Goal: Task Accomplishment & Management: Manage account settings

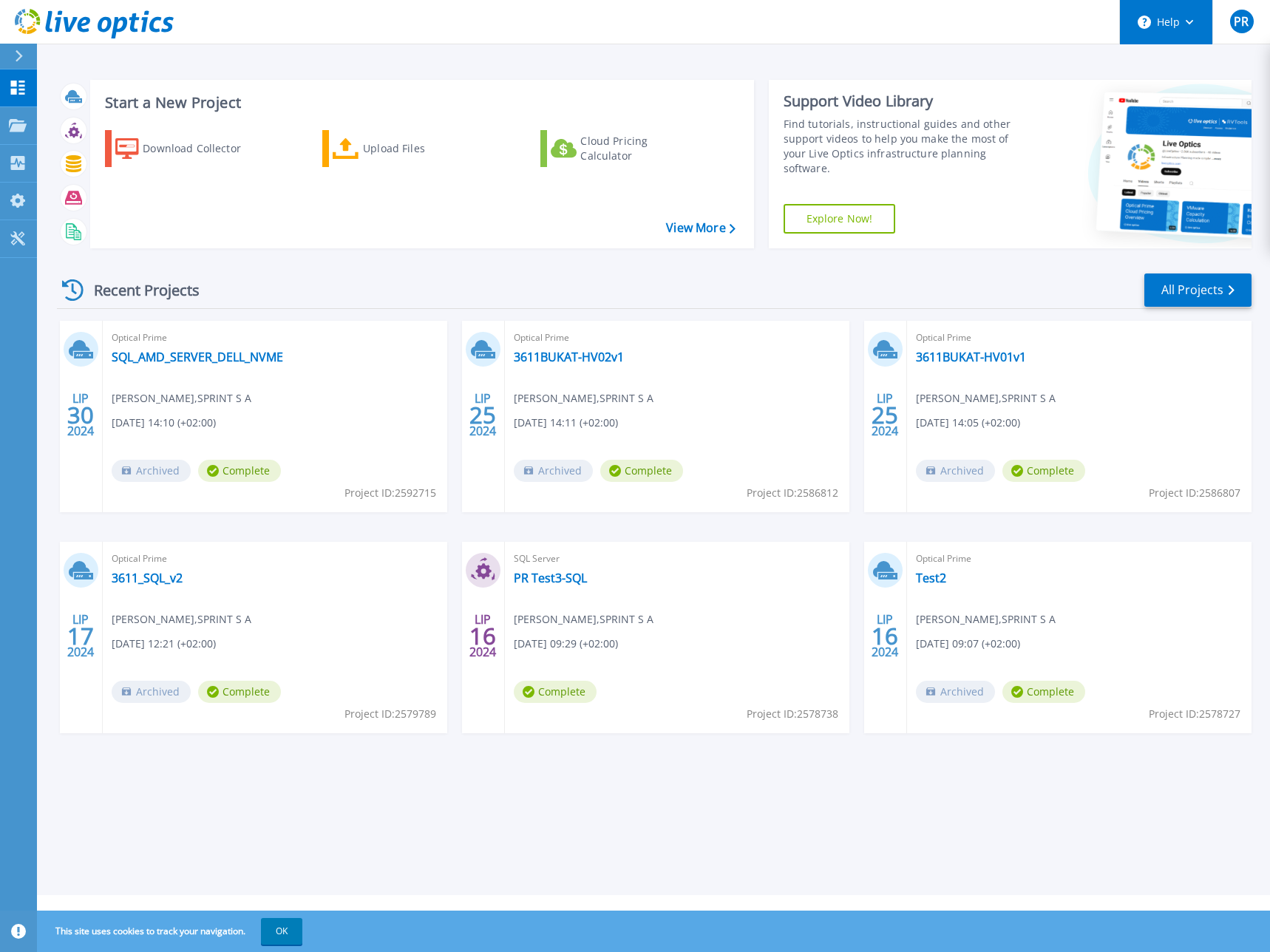
click at [1194, 33] on button "Help" at bounding box center [1166, 22] width 93 height 44
click at [1176, 97] on link "Contact Support" at bounding box center [1203, 99] width 164 height 36
click at [1250, 18] on div "PR" at bounding box center [1242, 21] width 24 height 24
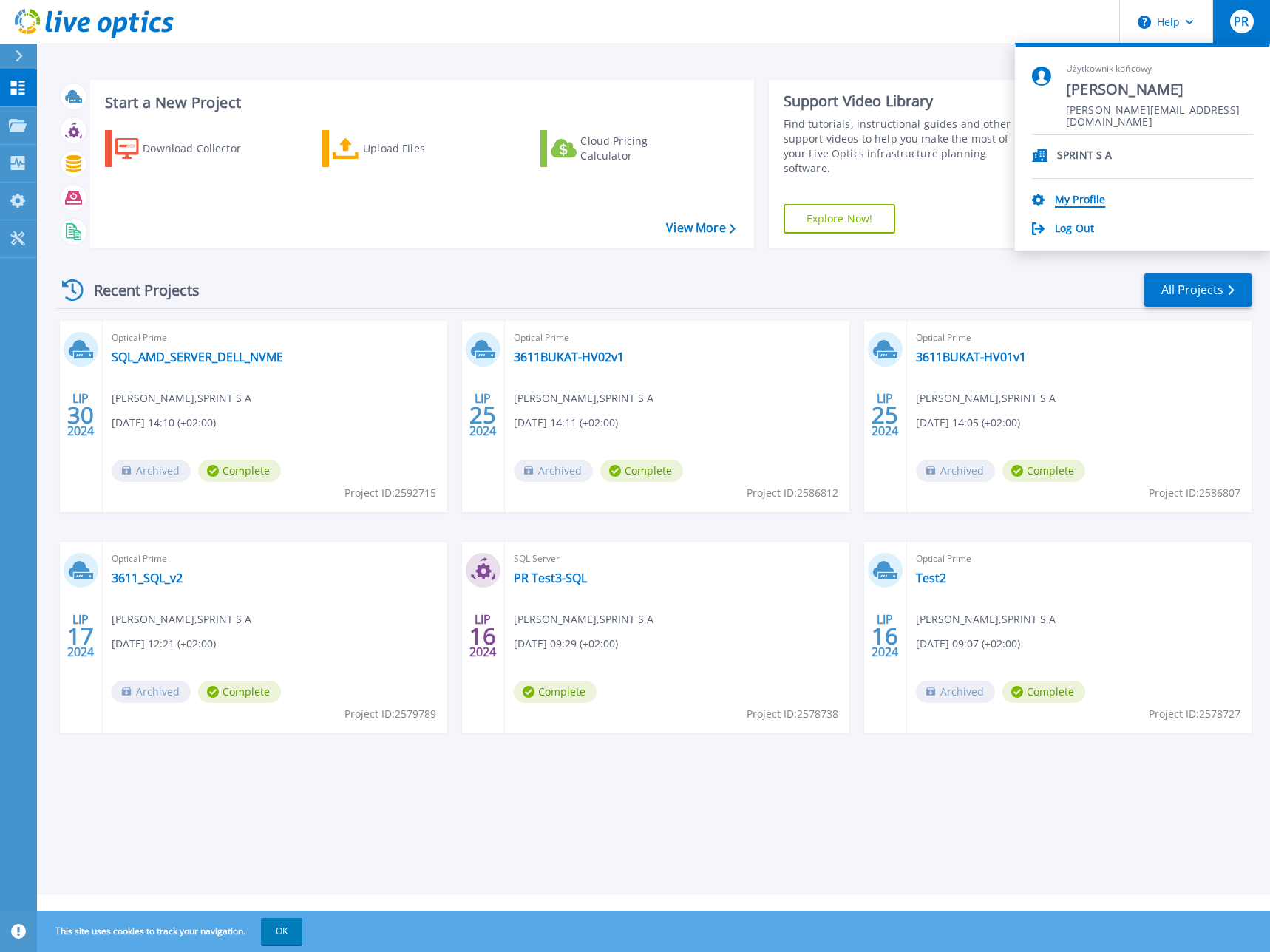
click at [1085, 205] on link "My Profile" at bounding box center [1080, 200] width 50 height 14
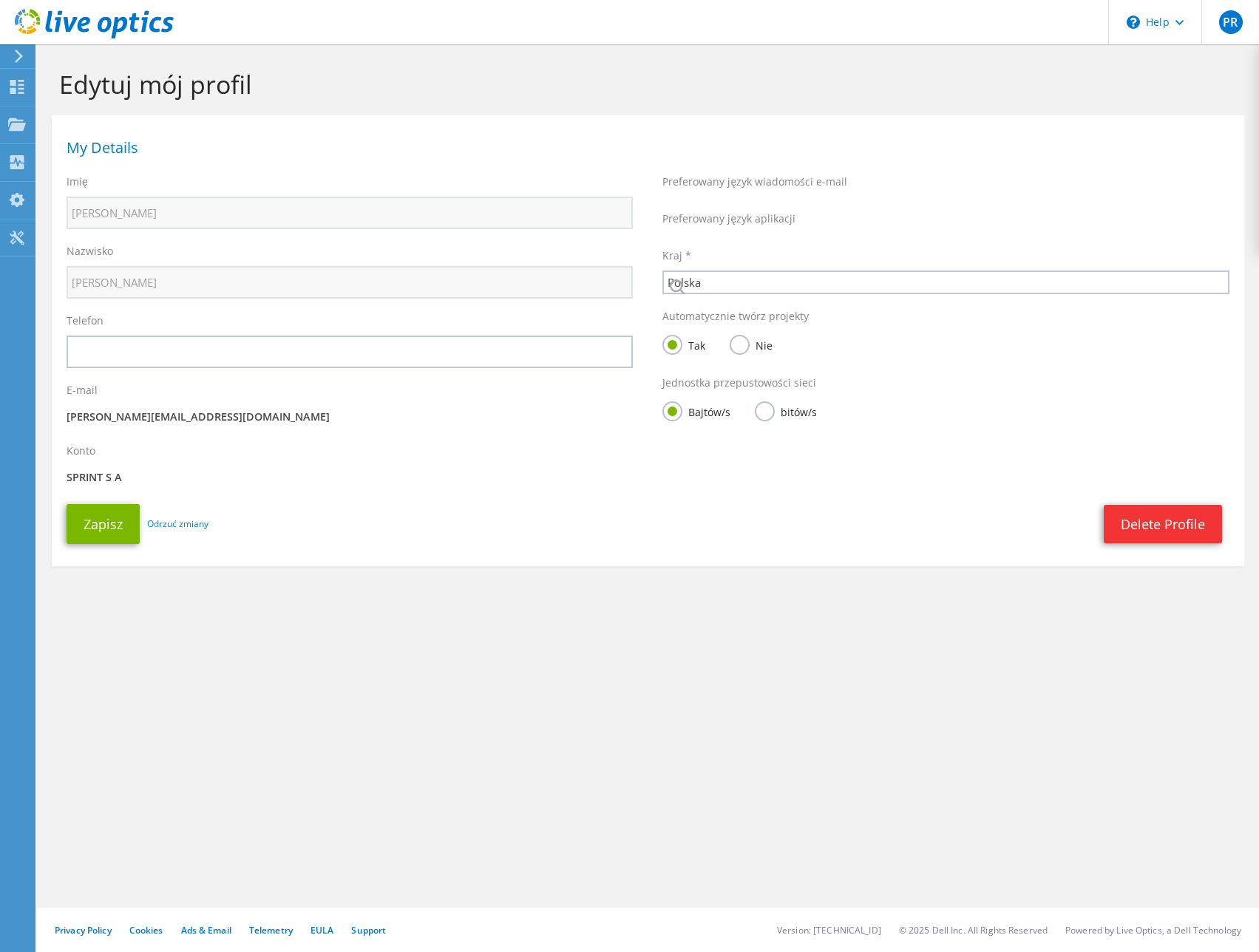
select select "173"
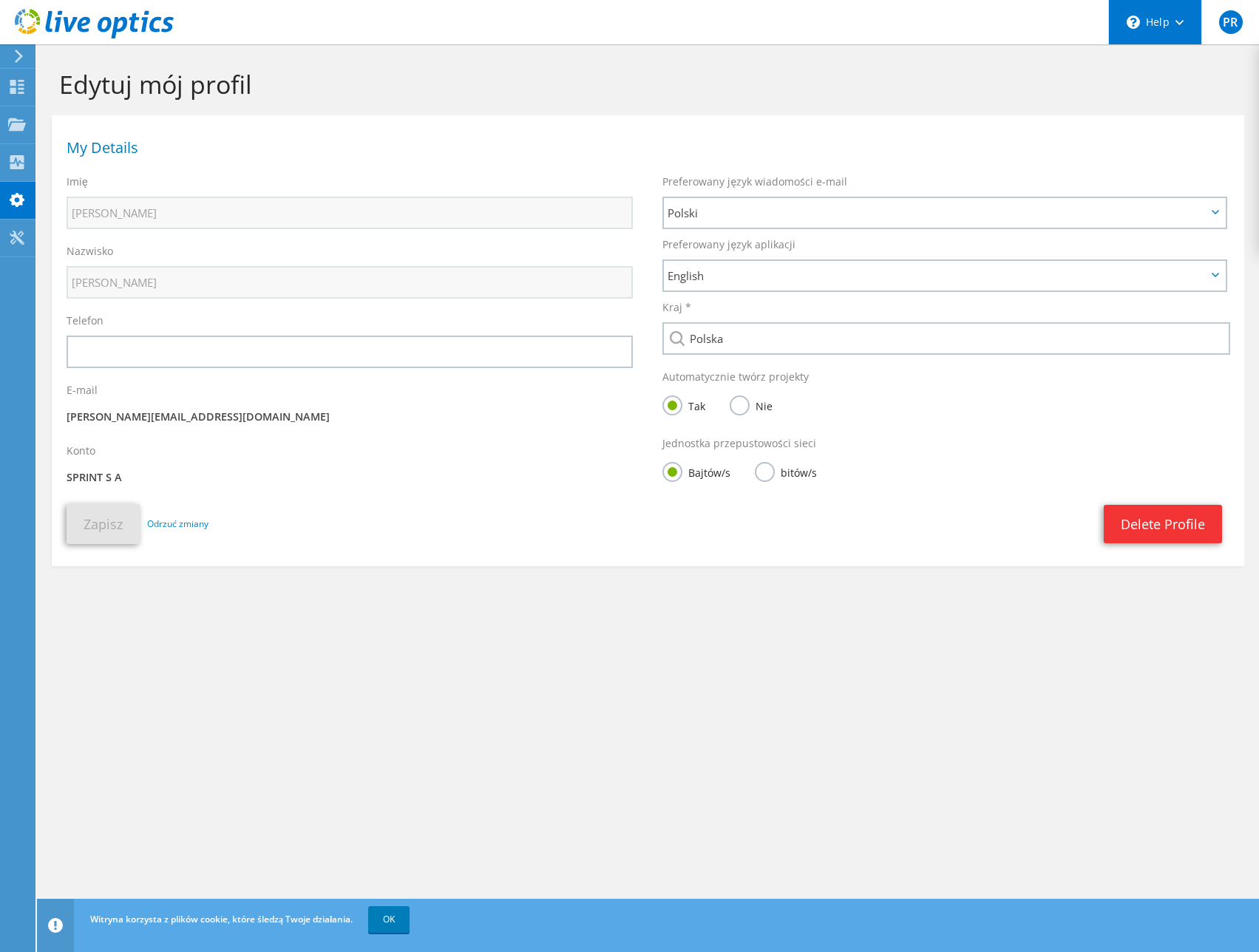
click at [1167, 28] on div "\n Help" at bounding box center [1155, 22] width 93 height 44
click at [1139, 103] on link "Contact Support" at bounding box center [1190, 99] width 164 height 36
click at [1175, 93] on link "Contact Support" at bounding box center [1190, 99] width 164 height 36
click at [1172, 101] on link "Contact Support" at bounding box center [1190, 99] width 164 height 36
click at [405, 924] on link "OK" at bounding box center [389, 919] width 41 height 27
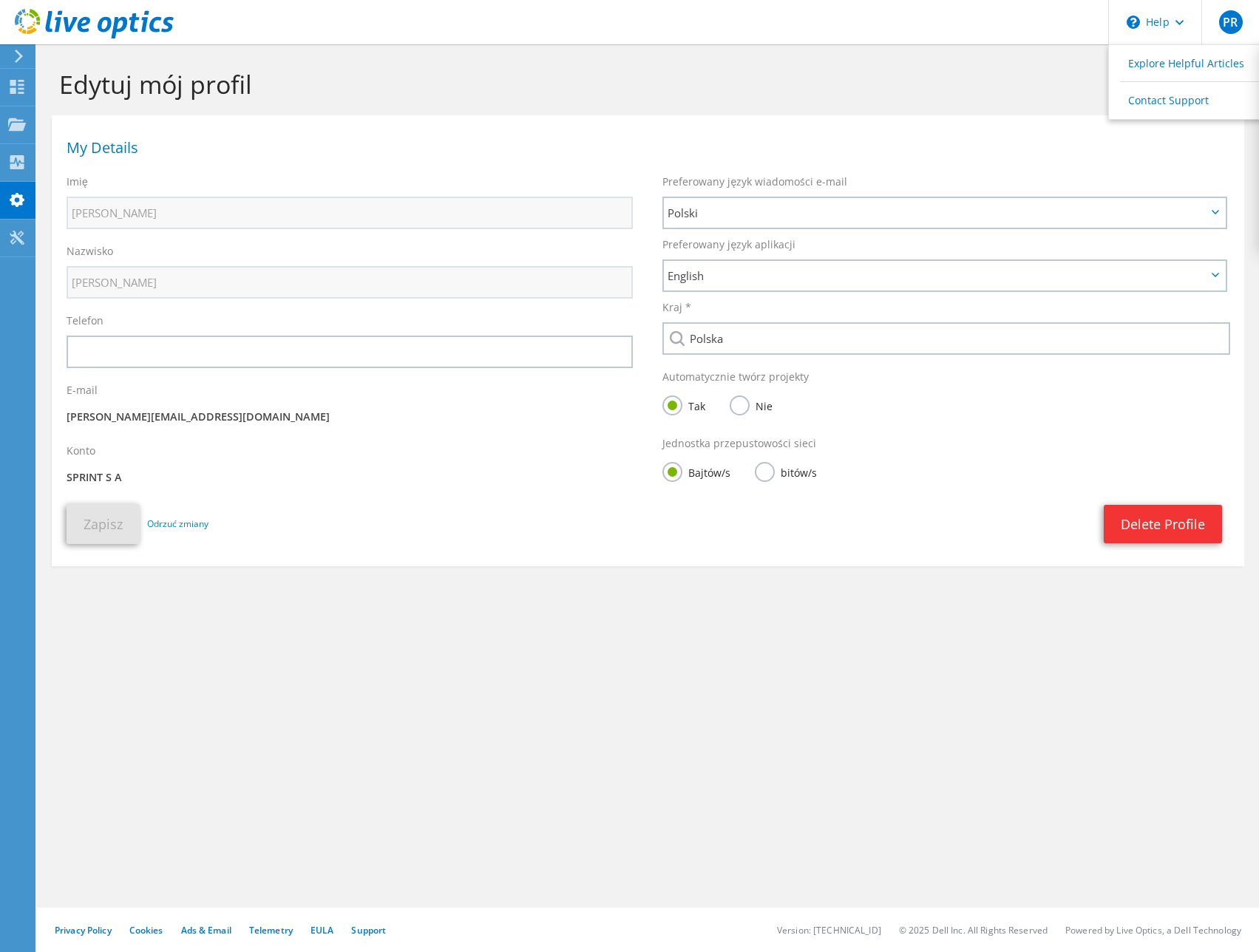
drag, startPoint x: 381, startPoint y: 940, endPoint x: 375, endPoint y: 934, distance: 8.5
click at [380, 940] on div "Privacy Policy Cookies Ads & Email Telemetry EULA Support Version: 26.3.10.1 © …" at bounding box center [647, 930] width 1222 height 44
click at [372, 932] on link "Support" at bounding box center [368, 930] width 34 height 12
drag, startPoint x: 1098, startPoint y: 642, endPoint x: 1101, endPoint y: 622, distance: 20.2
click at [1098, 642] on section "Edytuj mój profil My Details Imię Piotr Nazwisko Ruszczyk Telefon E-mail" at bounding box center [647, 349] width 1222 height 610
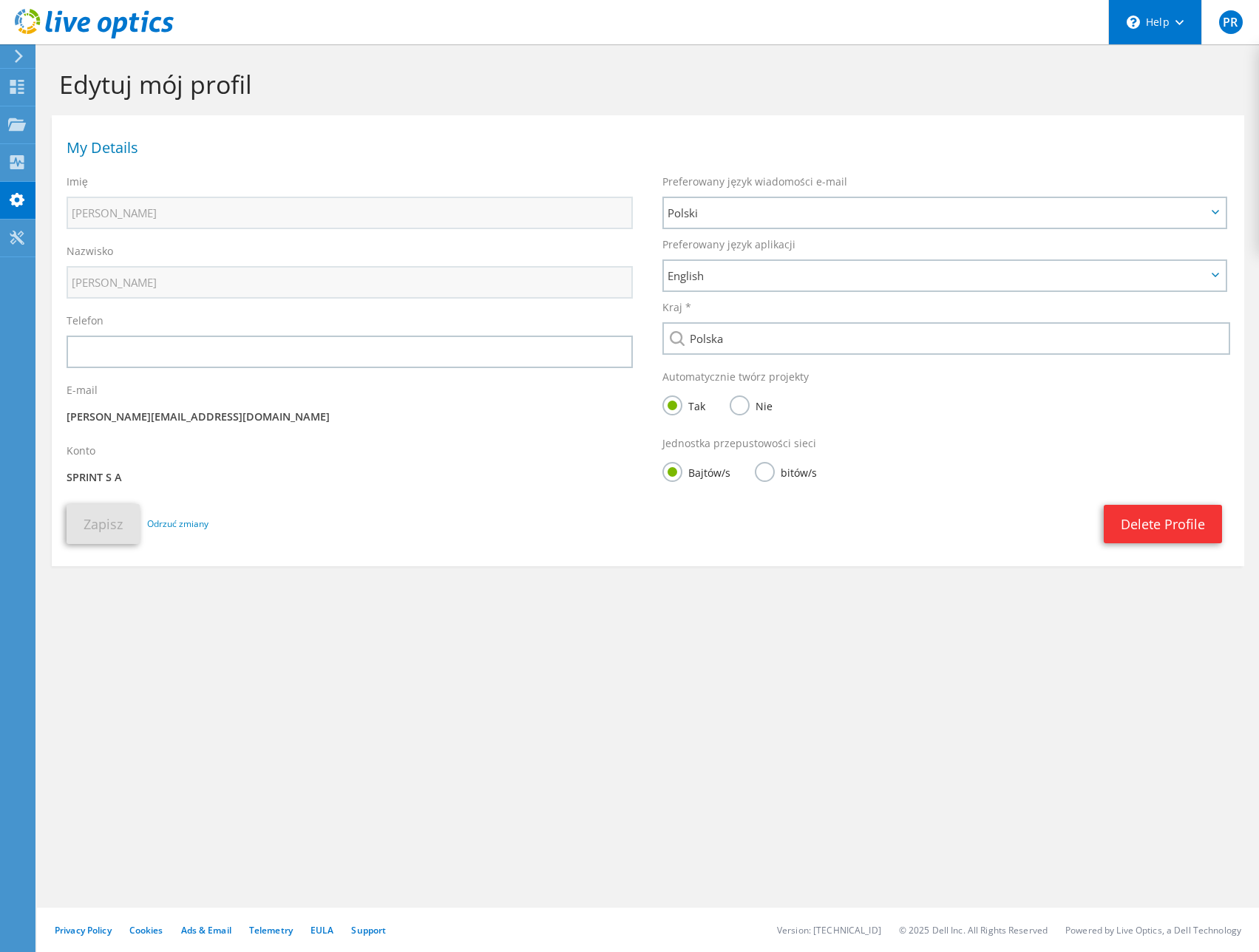
click at [1165, 30] on div "\n Help" at bounding box center [1155, 22] width 93 height 44
click at [1218, 29] on div "PR" at bounding box center [1229, 22] width 57 height 44
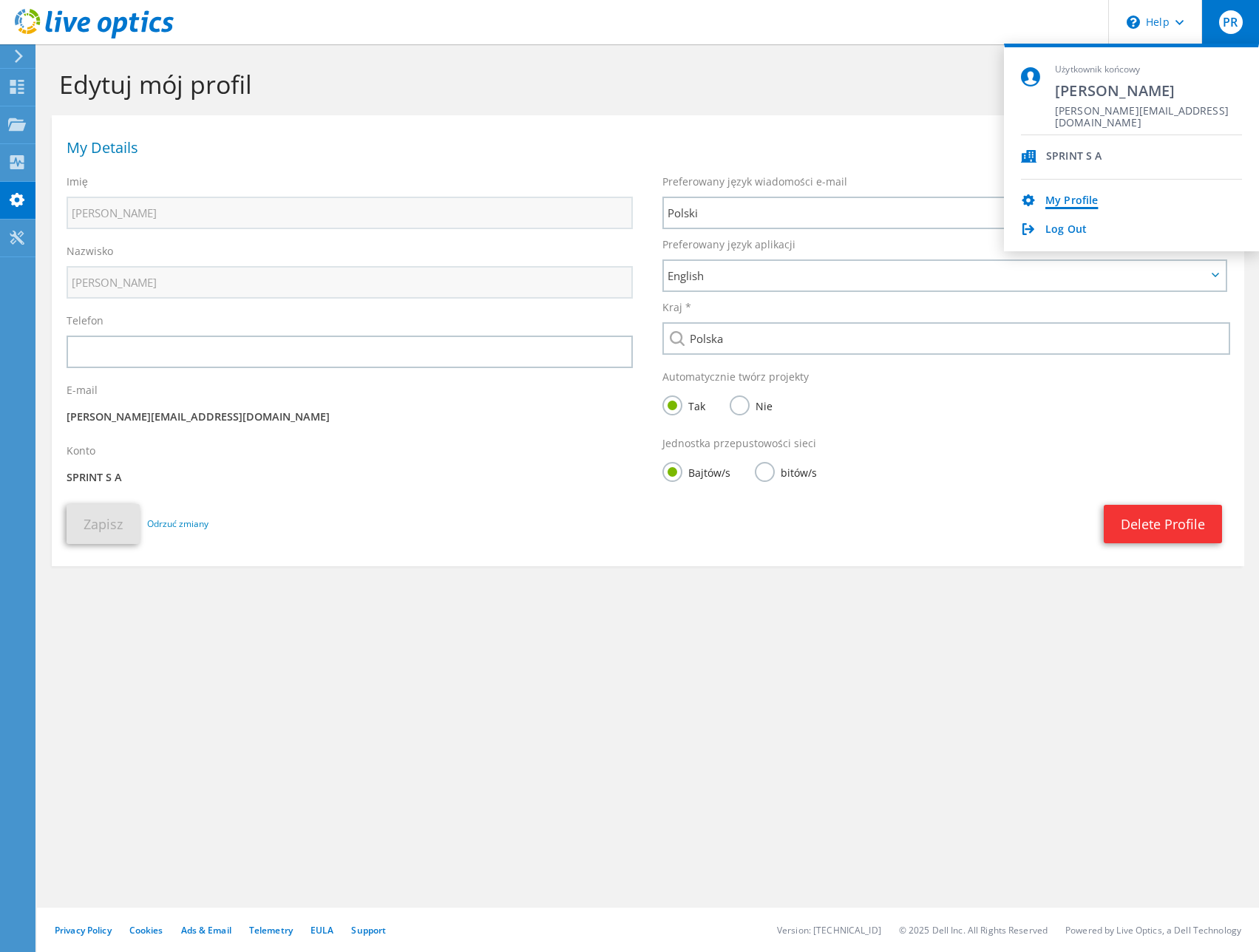
click at [1085, 197] on link "My Profile" at bounding box center [1071, 201] width 53 height 14
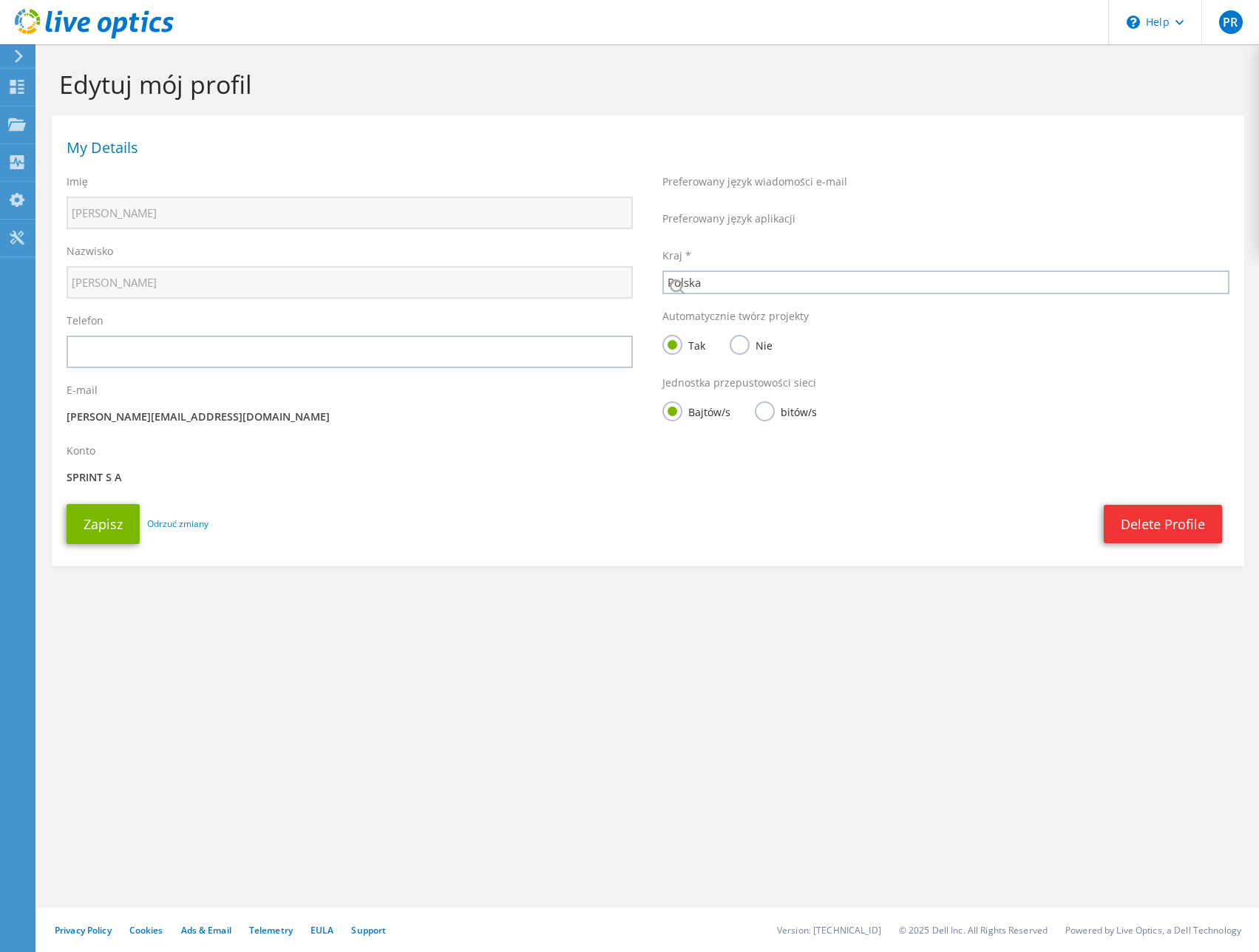
select select "173"
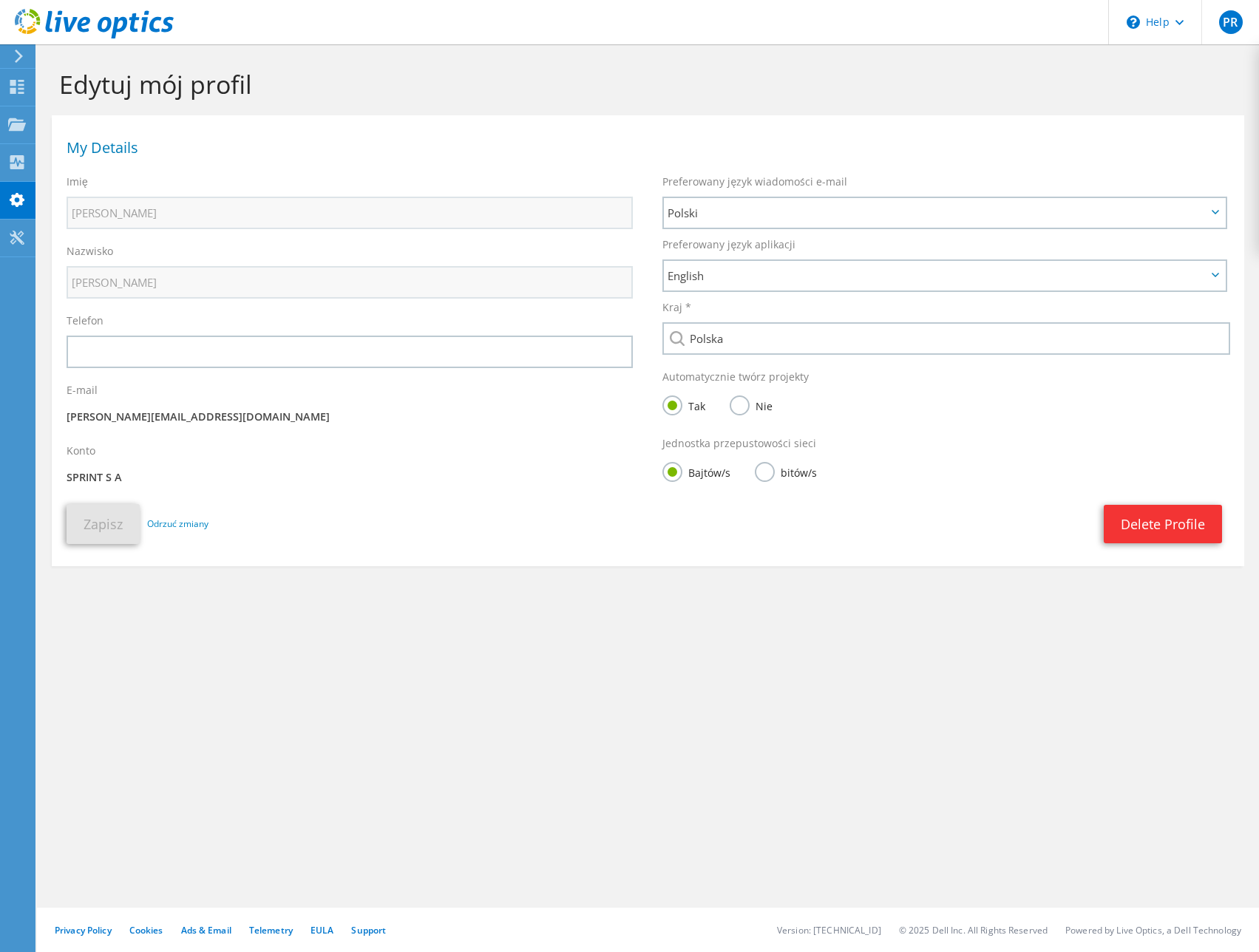
click at [142, 419] on p "[PERSON_NAME][EMAIL_ADDRESS][DOMAIN_NAME]" at bounding box center [350, 416] width 566 height 16
copy div "[PERSON_NAME][EMAIL_ADDRESS][DOMAIN_NAME]"
click at [558, 661] on div "Edytuj mój profil My Details Imię Piotr Nazwisko Ruszczyk Telefon" at bounding box center [647, 498] width 1222 height 908
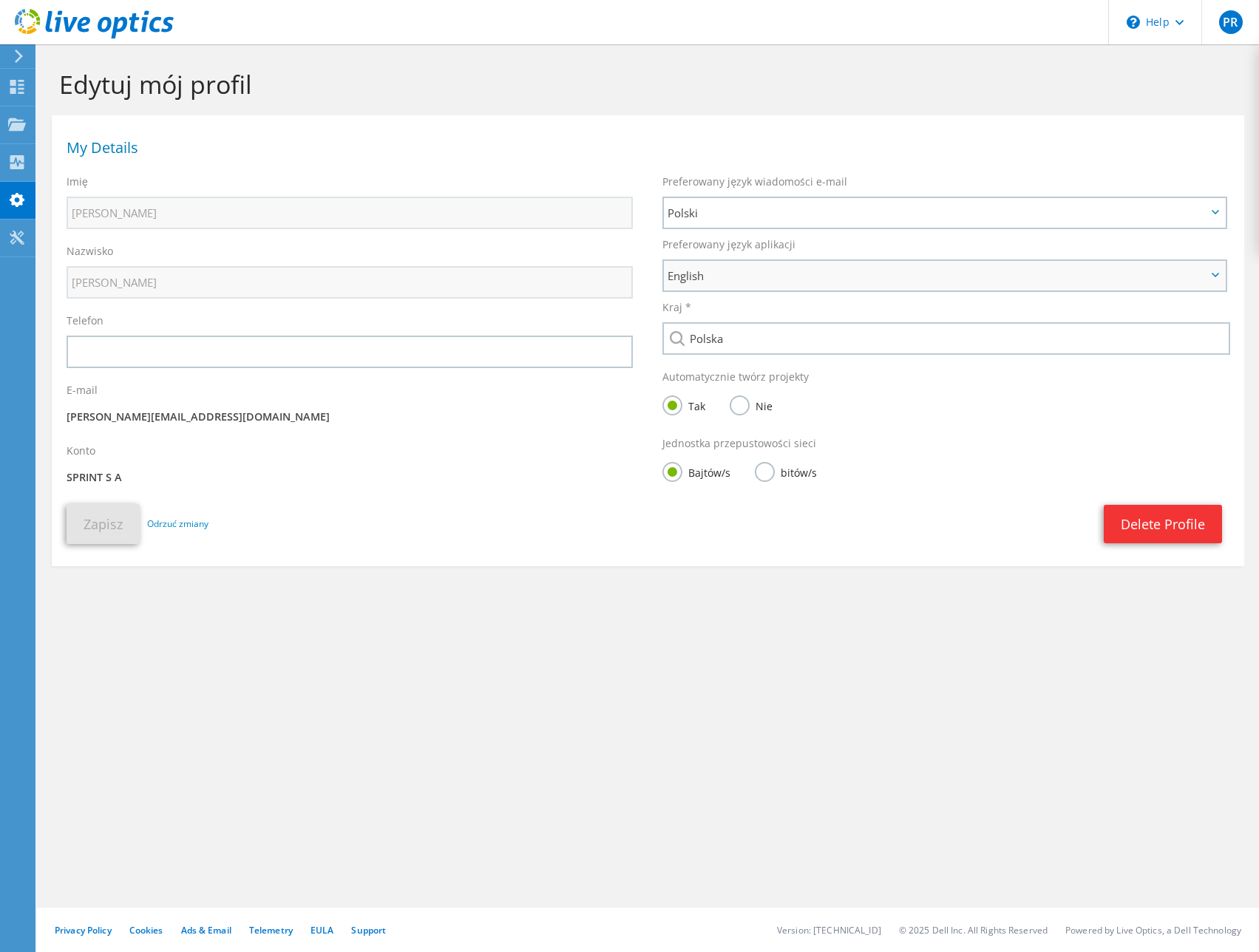
click at [743, 274] on span "English" at bounding box center [937, 275] width 538 height 18
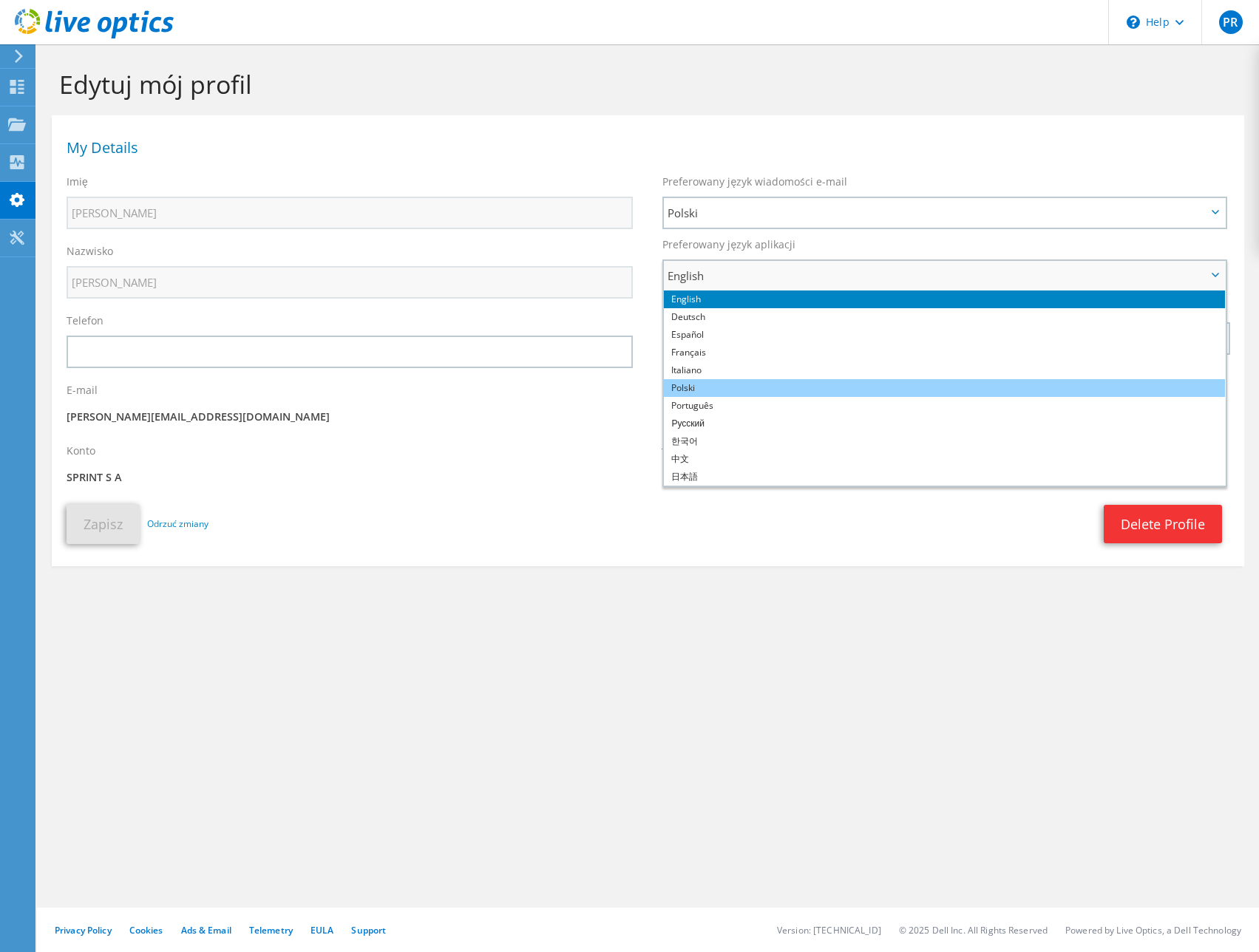
click at [730, 382] on li "Polski" at bounding box center [944, 388] width 561 height 18
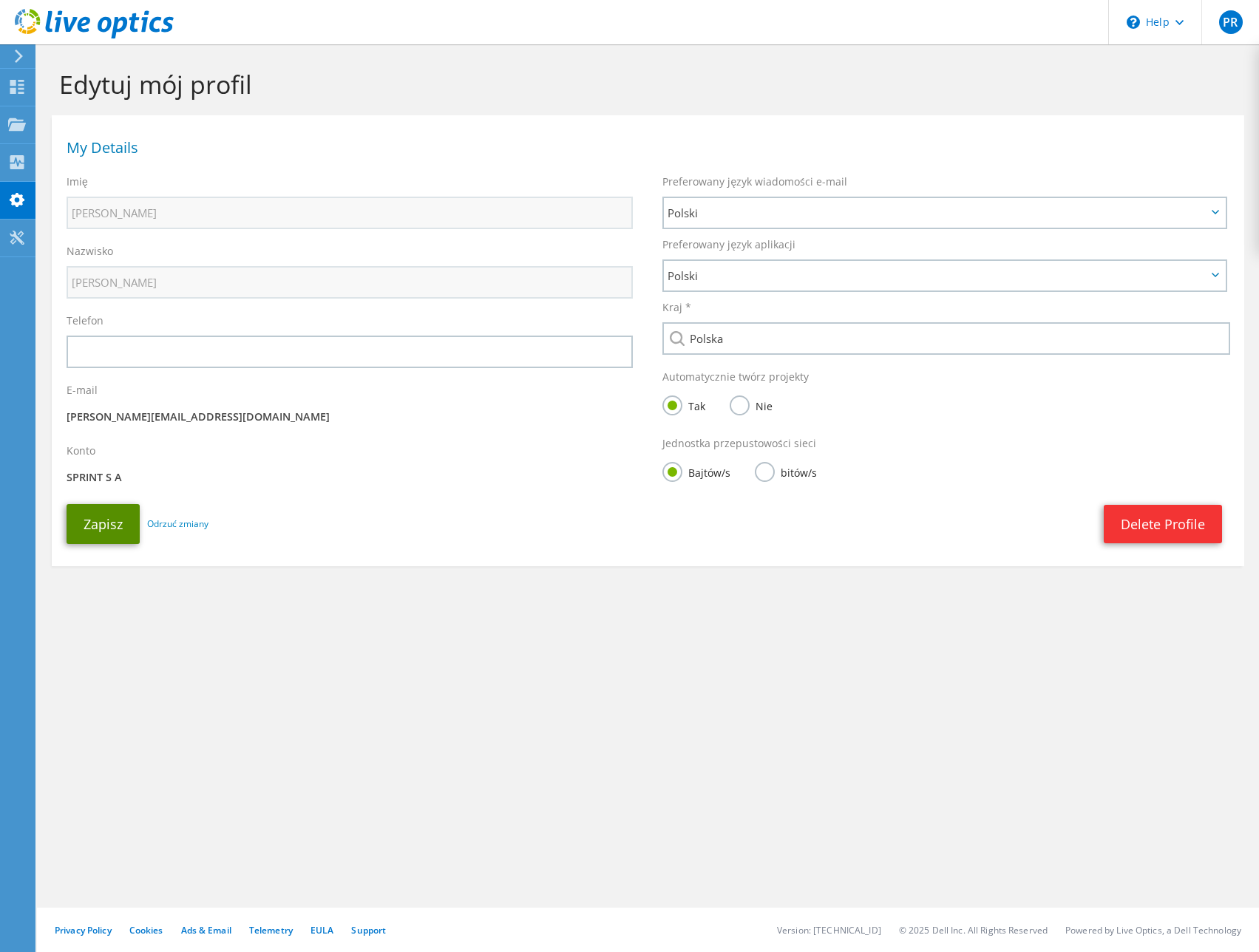
click at [84, 523] on button "Zapisz" at bounding box center [103, 524] width 73 height 40
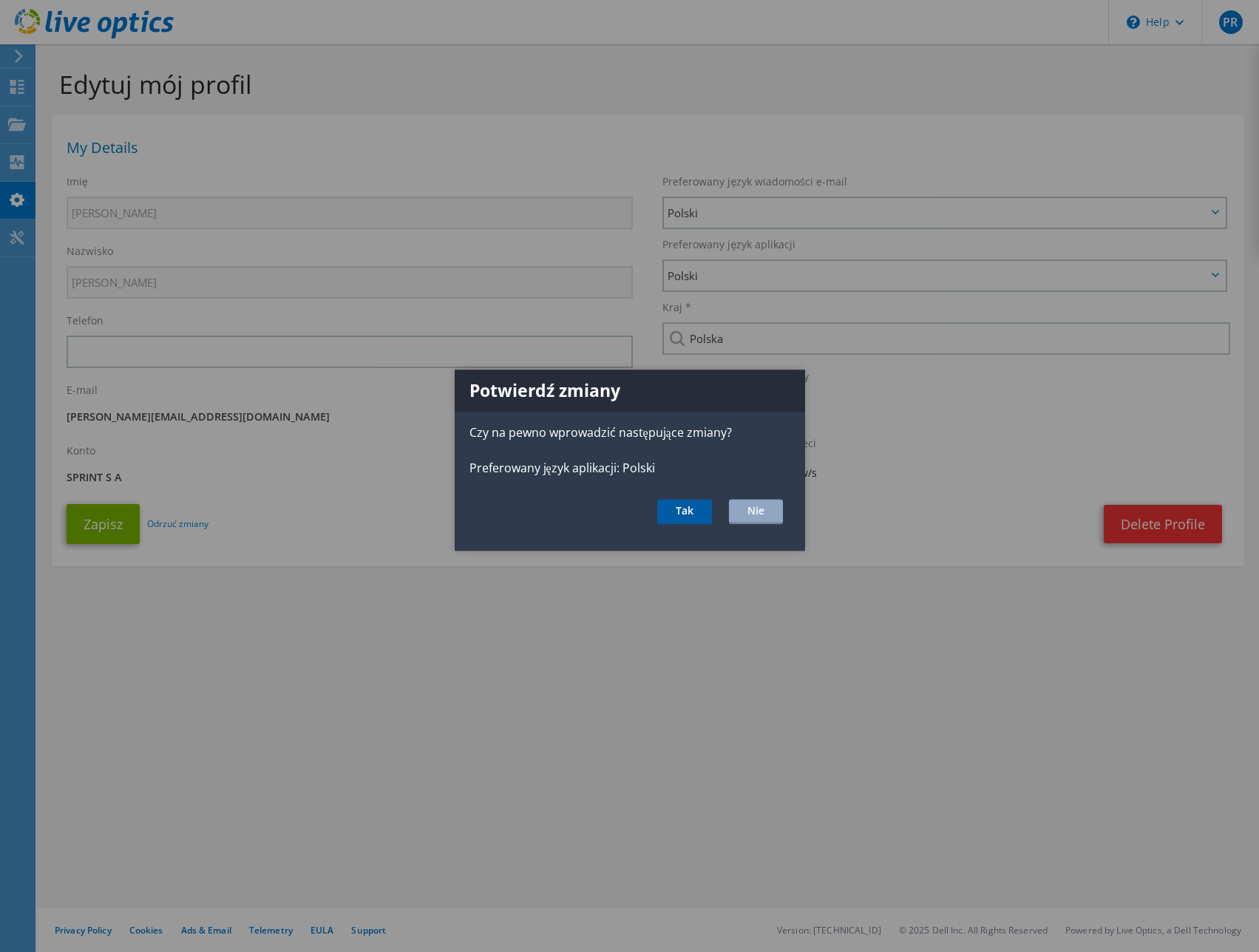
click at [685, 515] on button "Tak" at bounding box center [685, 512] width 55 height 25
click at [685, 509] on button "Tak" at bounding box center [685, 512] width 55 height 25
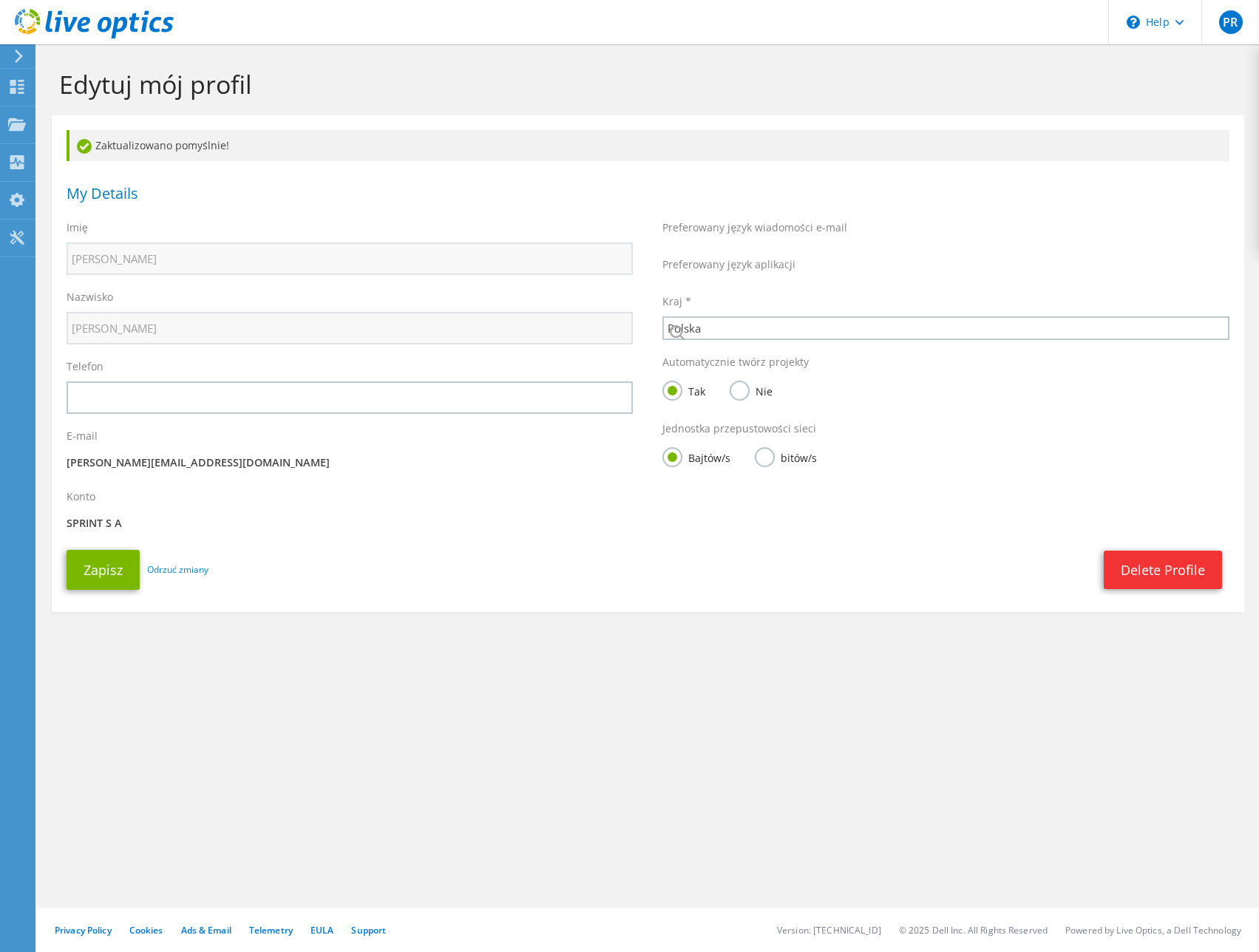
select select "173"
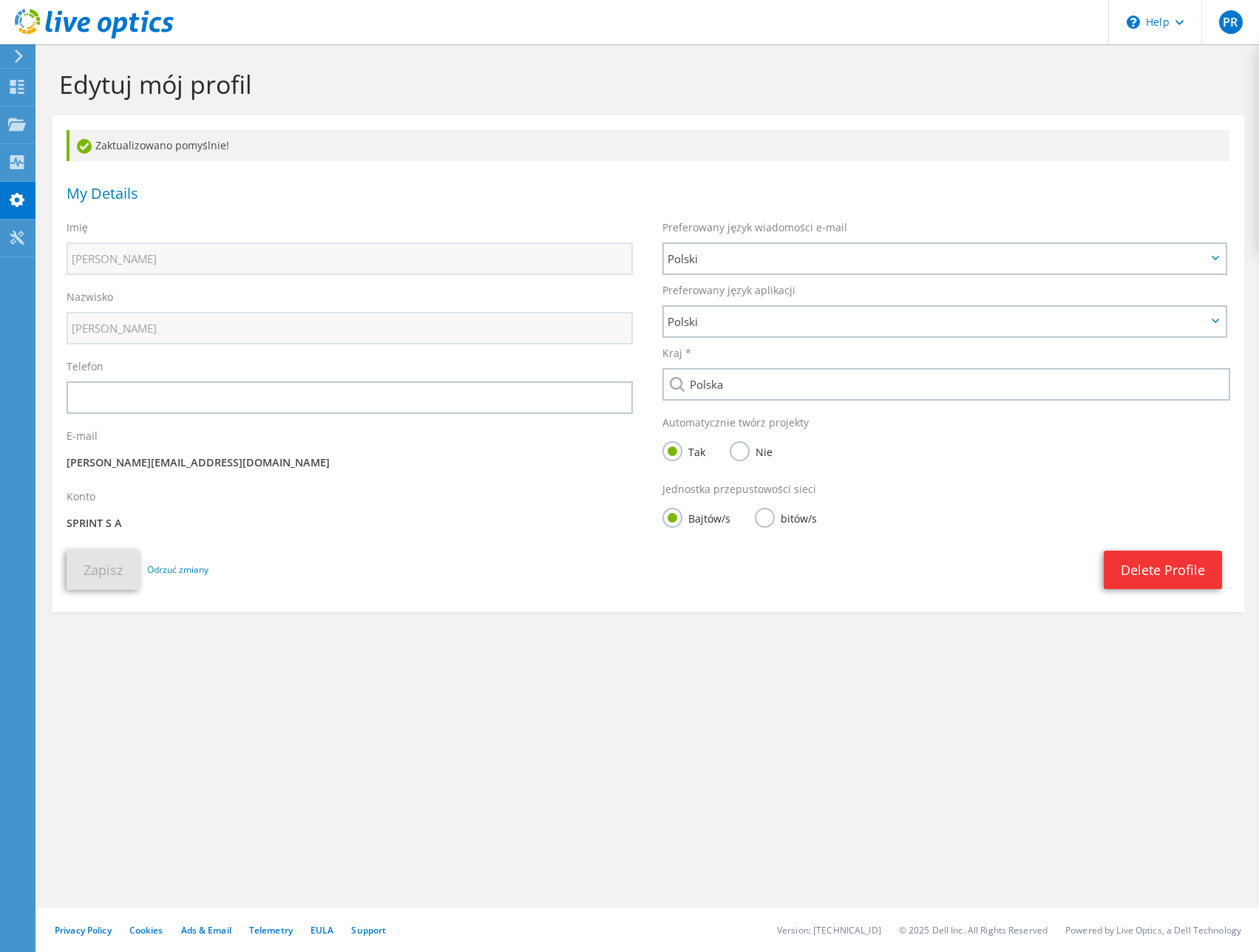
click at [702, 677] on section "Edytuj mój profil Zaktualizowano pomyślnie! My Details Imię Piotr Nazwisko Rusz…" at bounding box center [647, 372] width 1222 height 656
click at [1163, 25] on div "\n Help" at bounding box center [1155, 22] width 93 height 44
click at [21, 91] on icon at bounding box center [17, 86] width 18 height 14
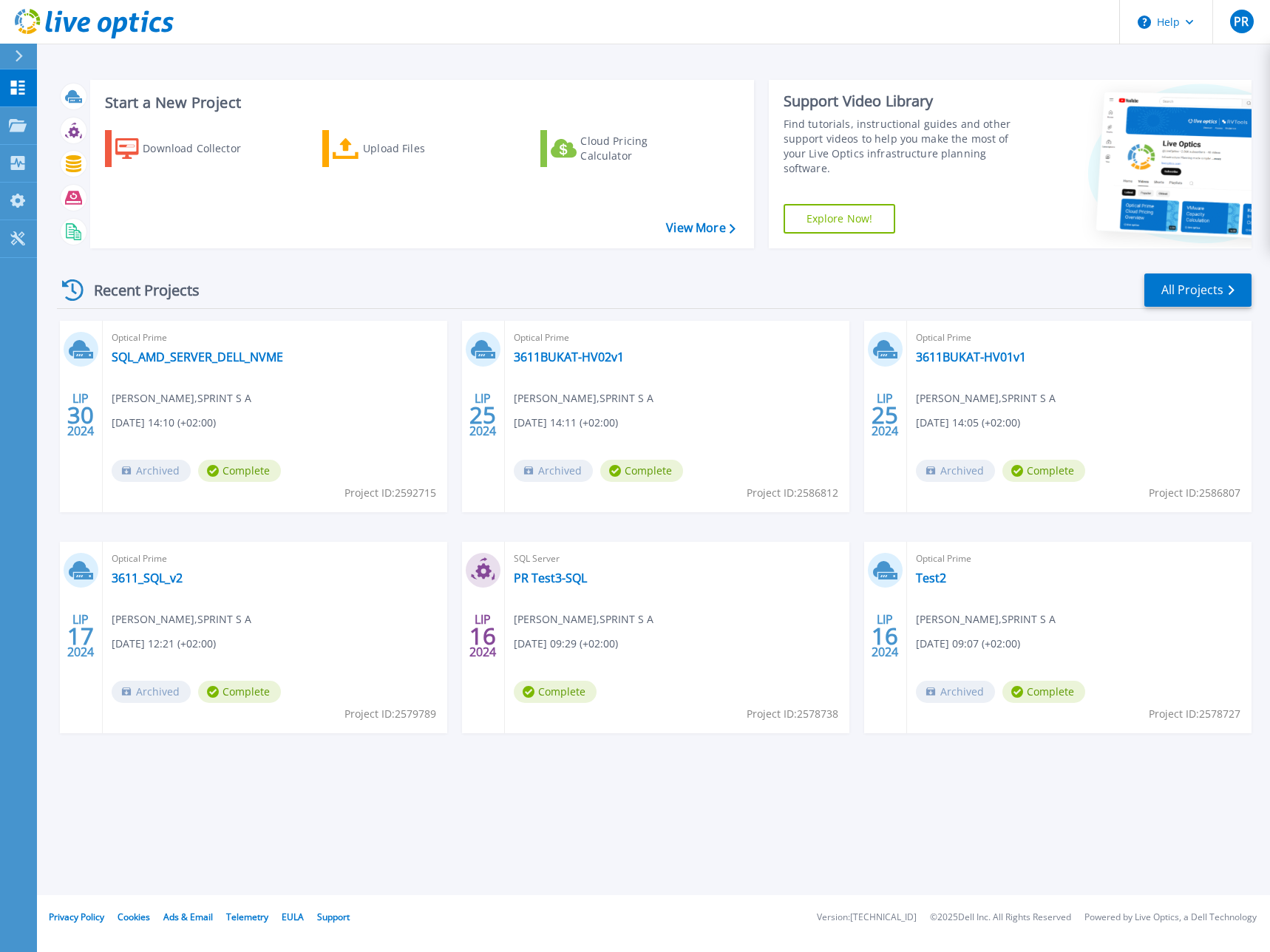
drag, startPoint x: 252, startPoint y: 818, endPoint x: 285, endPoint y: 801, distance: 37.1
click at [252, 818] on div "Start a New Project Download Collector Upload Files Cloud Pricing Calculator Vi…" at bounding box center [653, 447] width 1233 height 895
click at [761, 267] on div "Recent Projects All Projects LIP 30 2024 Optical Prime SQL_AMD_SERVER_DELL_NVME…" at bounding box center [654, 517] width 1195 height 515
click at [392, 290] on div "Recent Projects All Projects" at bounding box center [654, 291] width 1195 height 37
click at [1233, 24] on div "PR" at bounding box center [1242, 21] width 24 height 24
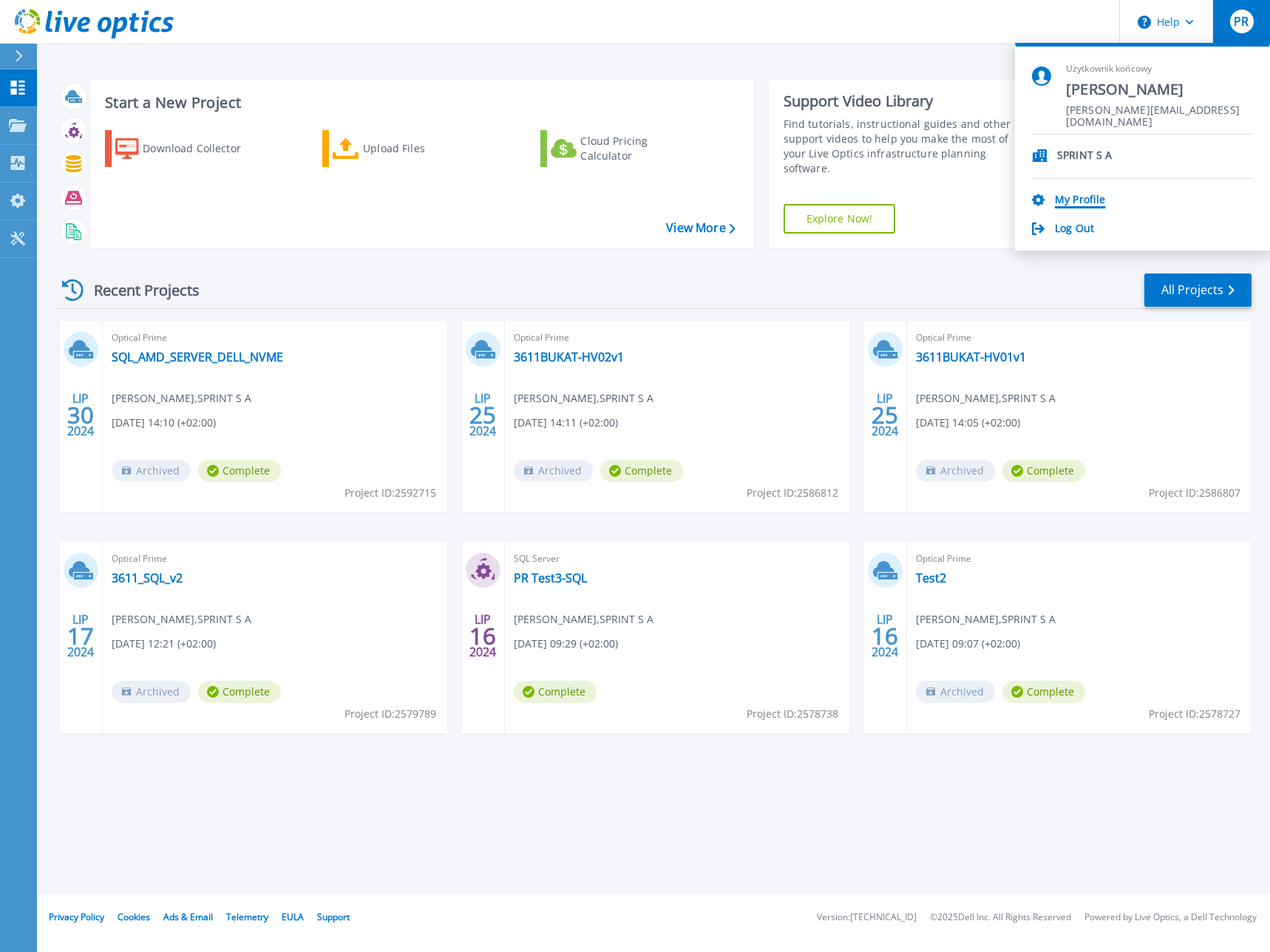
click at [1080, 201] on link "My Profile" at bounding box center [1080, 200] width 50 height 14
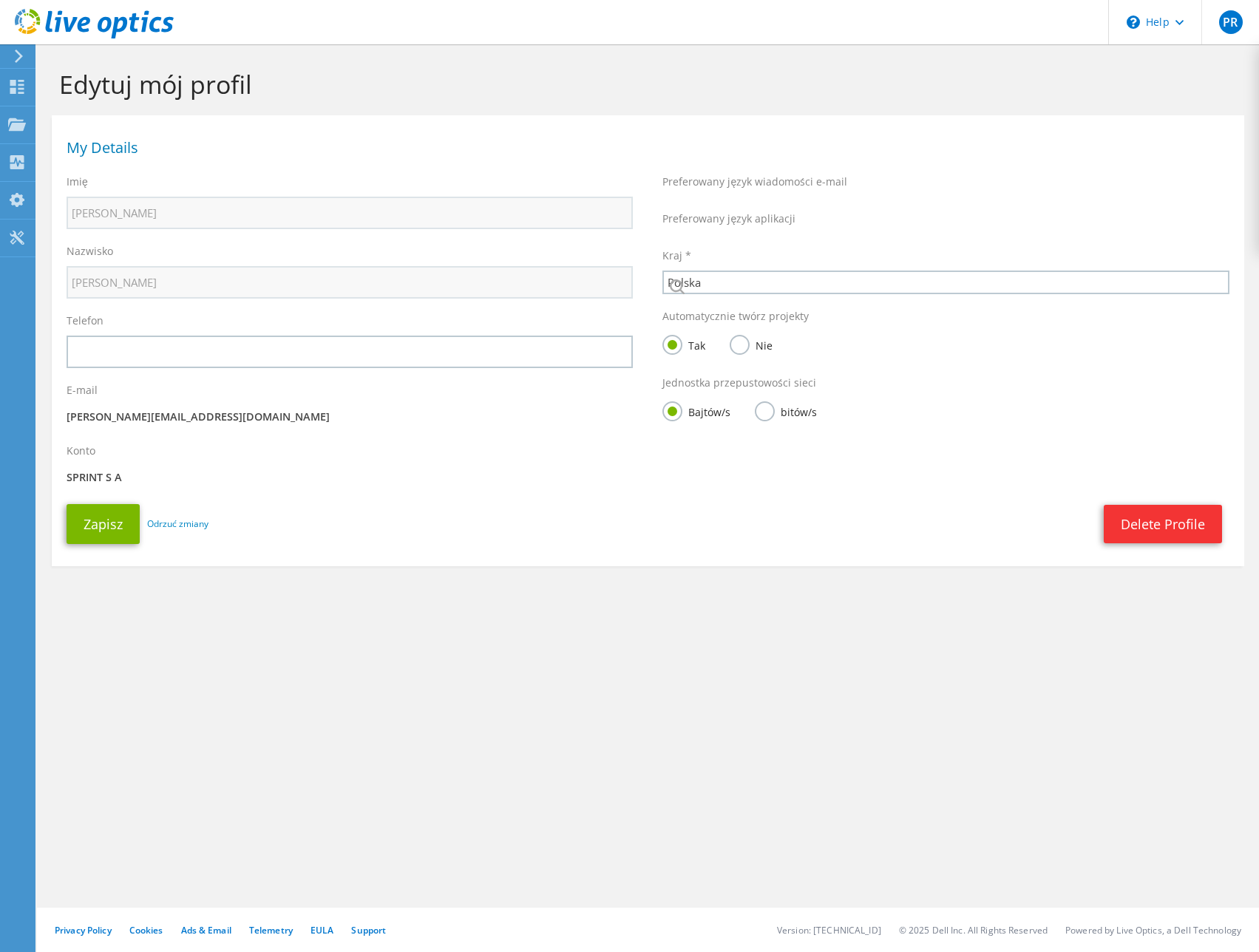
select select "173"
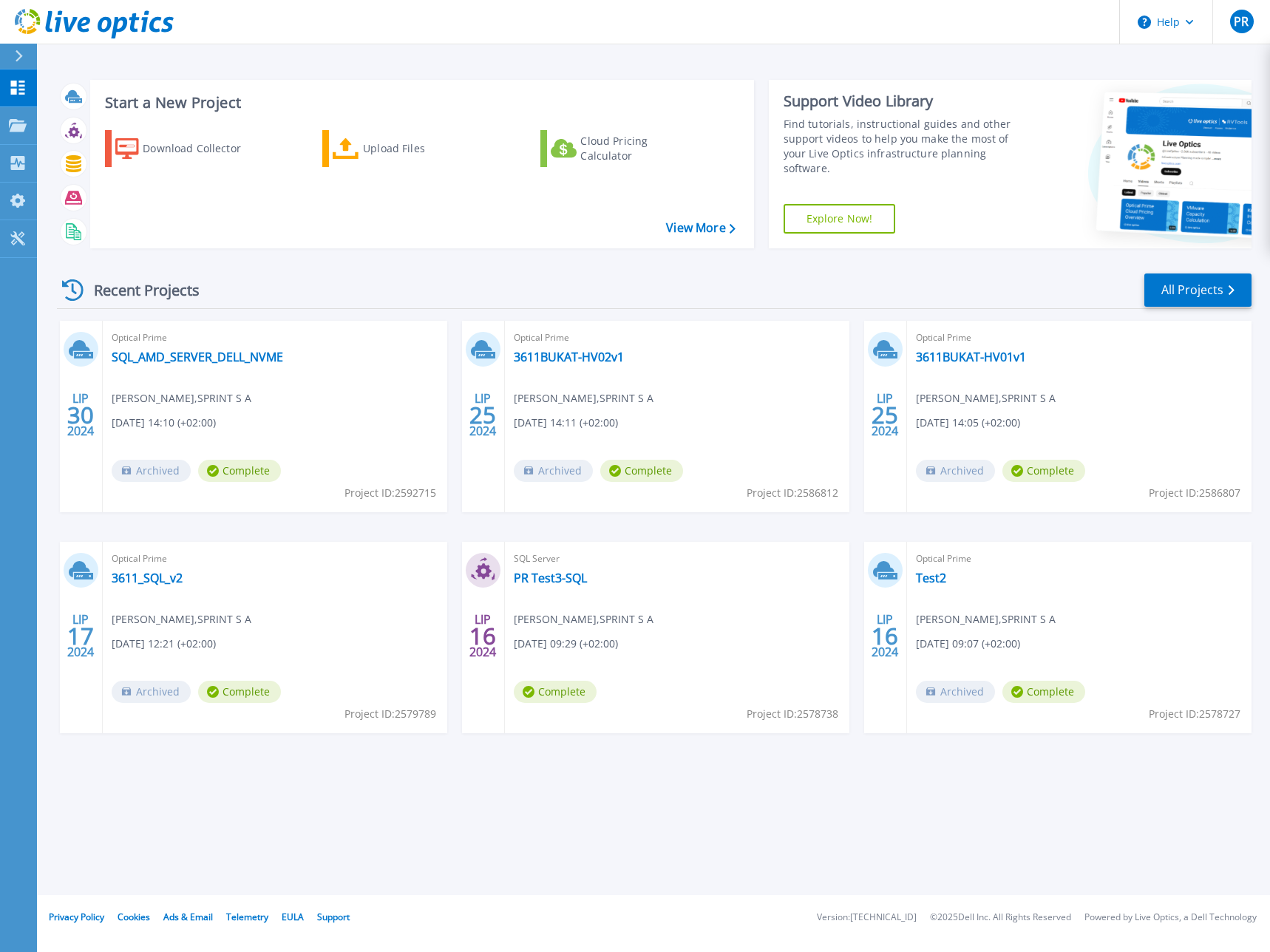
click at [739, 288] on div "Recent Projects All Projects" at bounding box center [654, 291] width 1195 height 37
click at [200, 153] on div "Download Collector" at bounding box center [201, 148] width 119 height 30
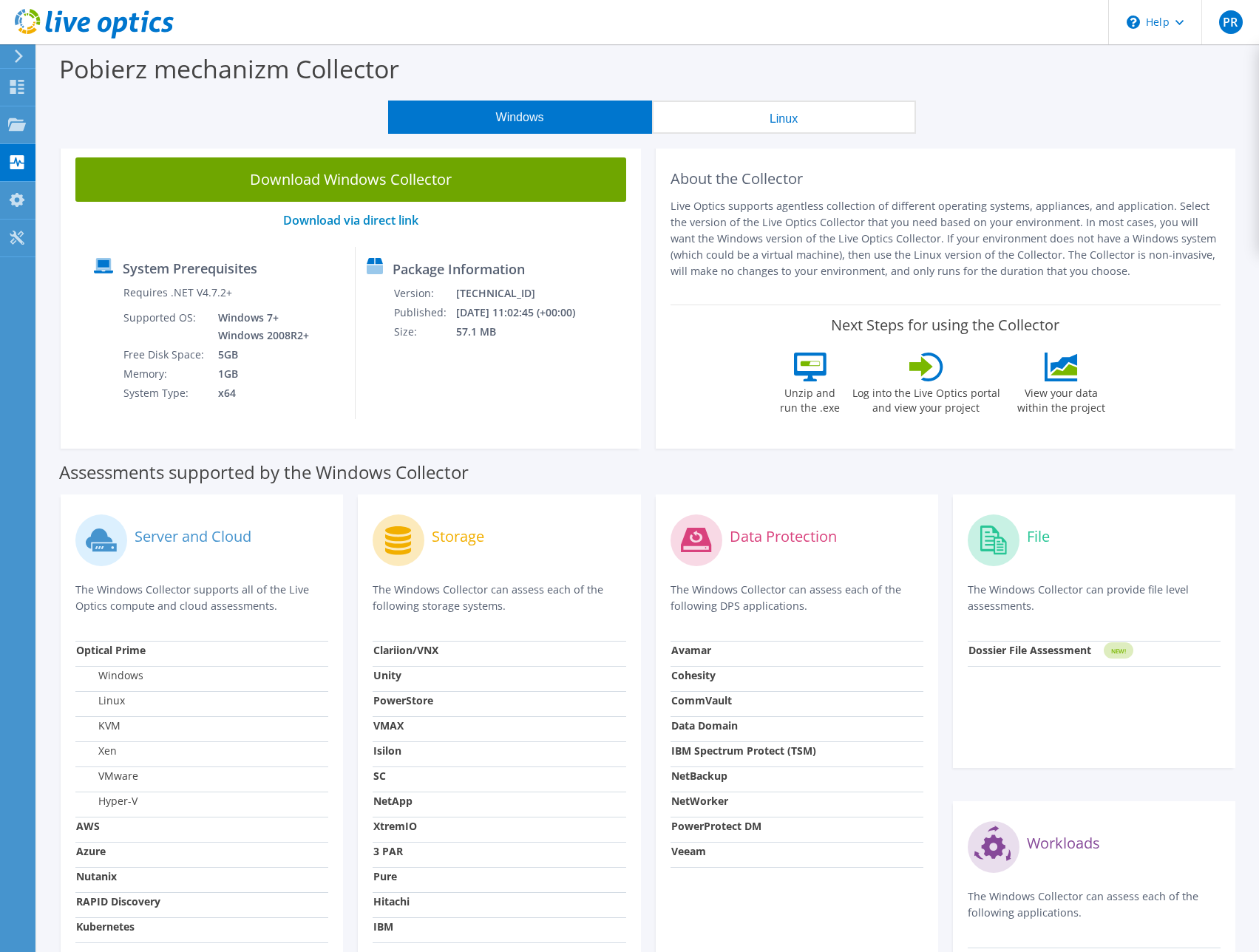
click at [739, 122] on button "Linux" at bounding box center [783, 116] width 264 height 33
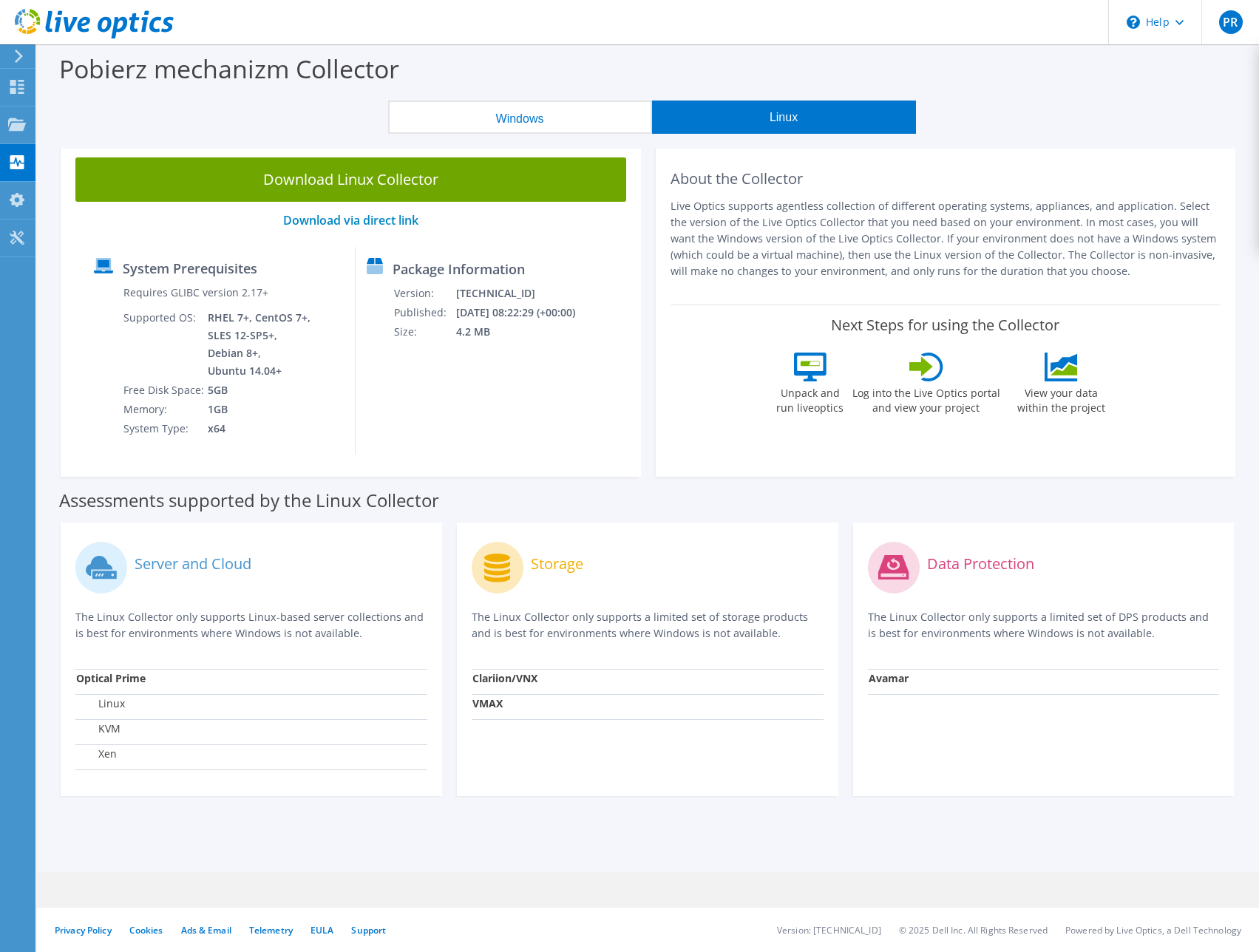
click at [558, 116] on button "Windows" at bounding box center [519, 116] width 264 height 33
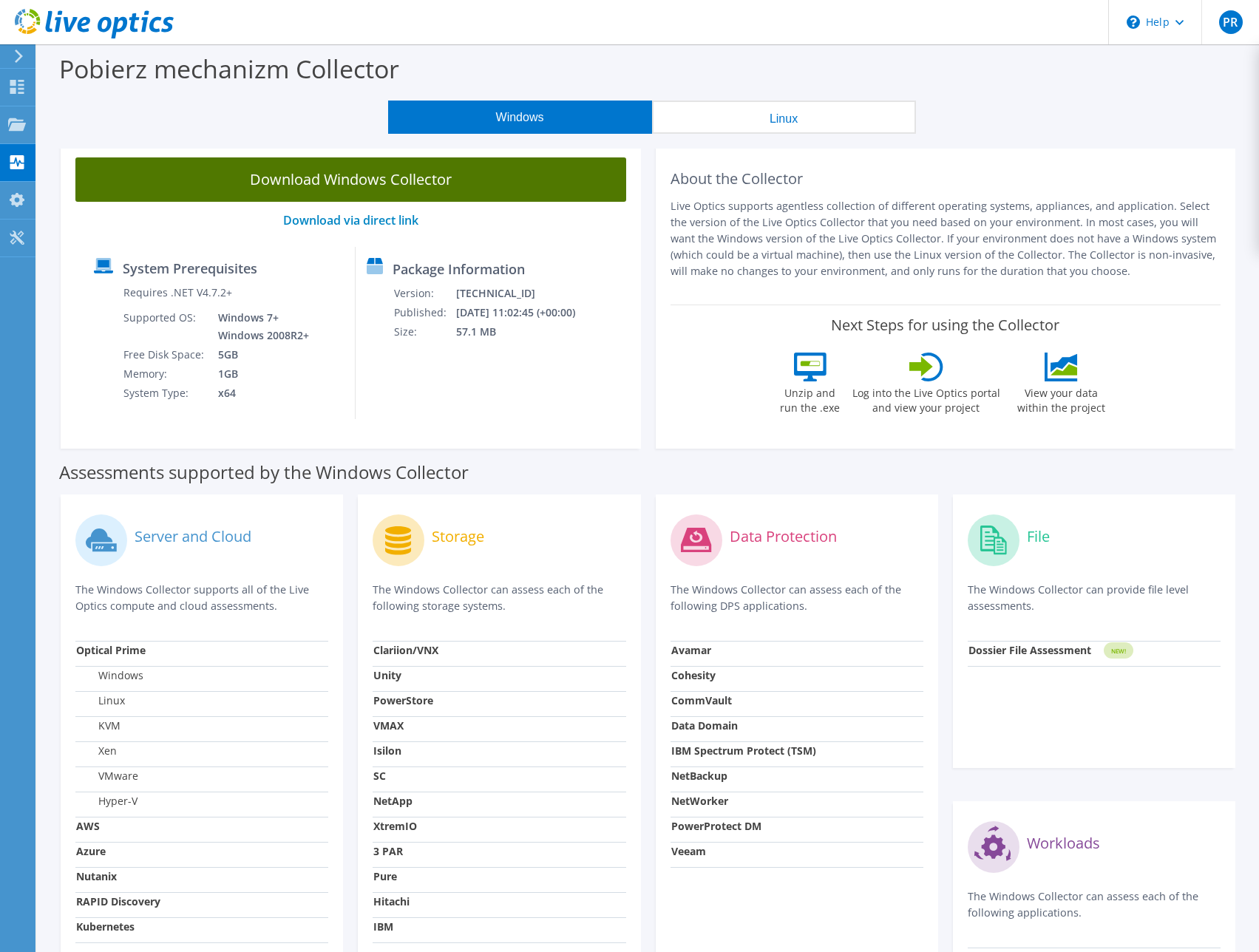
click at [358, 184] on link "Download Windows Collector" at bounding box center [351, 180] width 551 height 44
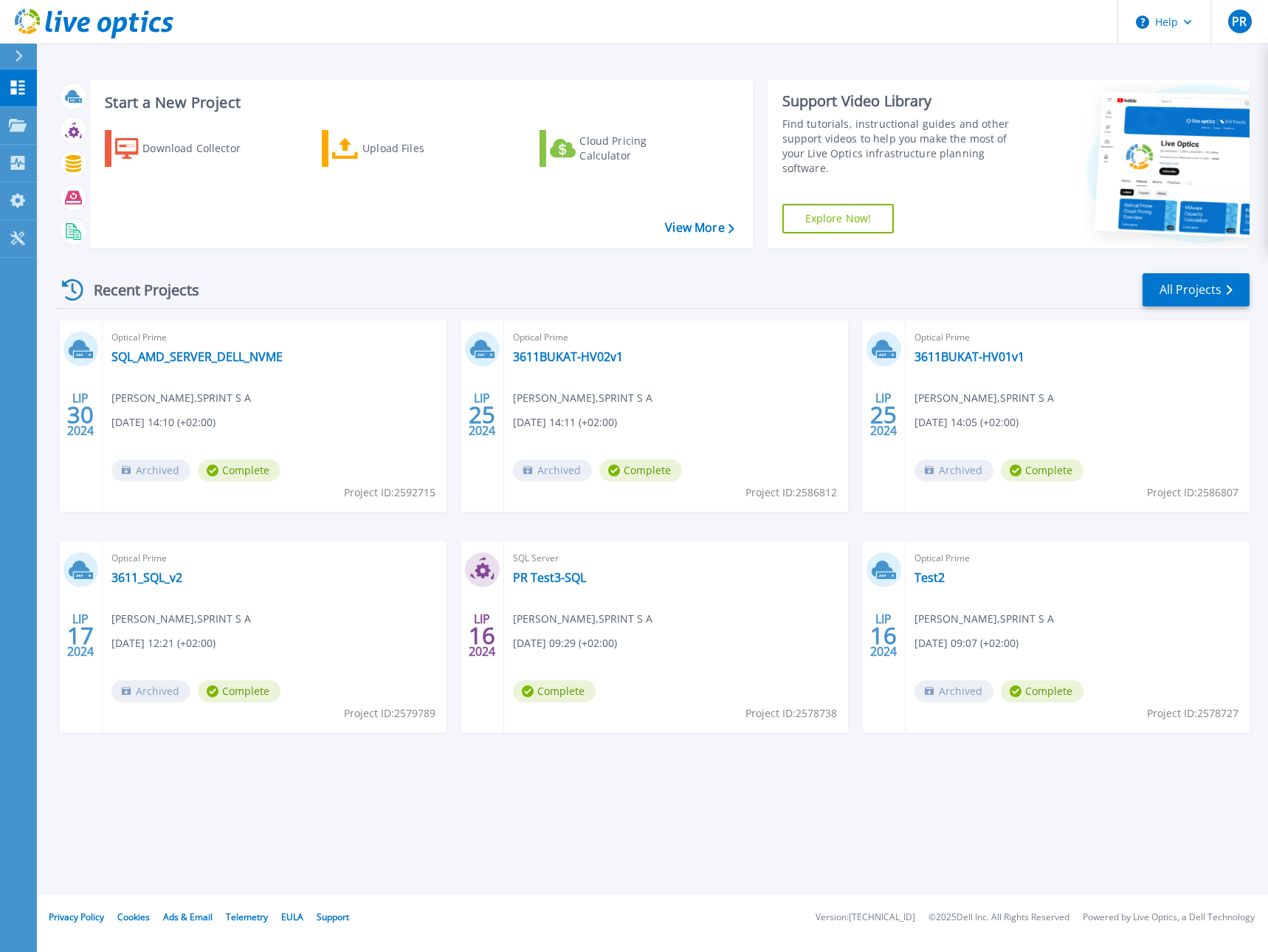
click at [176, 368] on div "Optical Prime SQL_AMD_SERVER_DELL_NVME [PERSON_NAME] , SPRINT [DATE] 14:10 (+02…" at bounding box center [274, 416] width 344 height 191
click at [184, 358] on link "SQL_AMD_SERVER_DELL_NVME" at bounding box center [197, 356] width 171 height 15
click at [1170, 290] on link "All Projects" at bounding box center [1196, 290] width 107 height 33
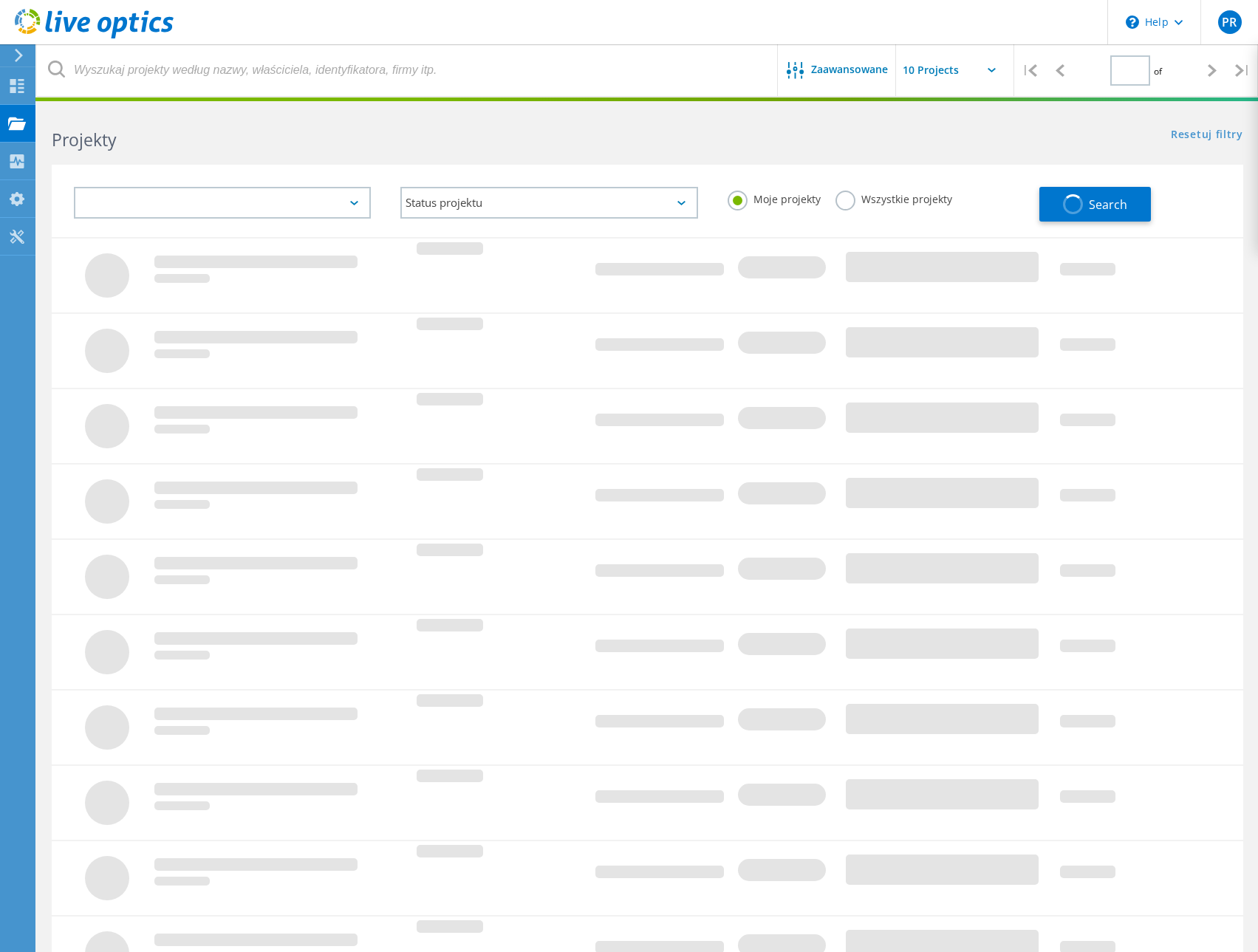
type input "1"
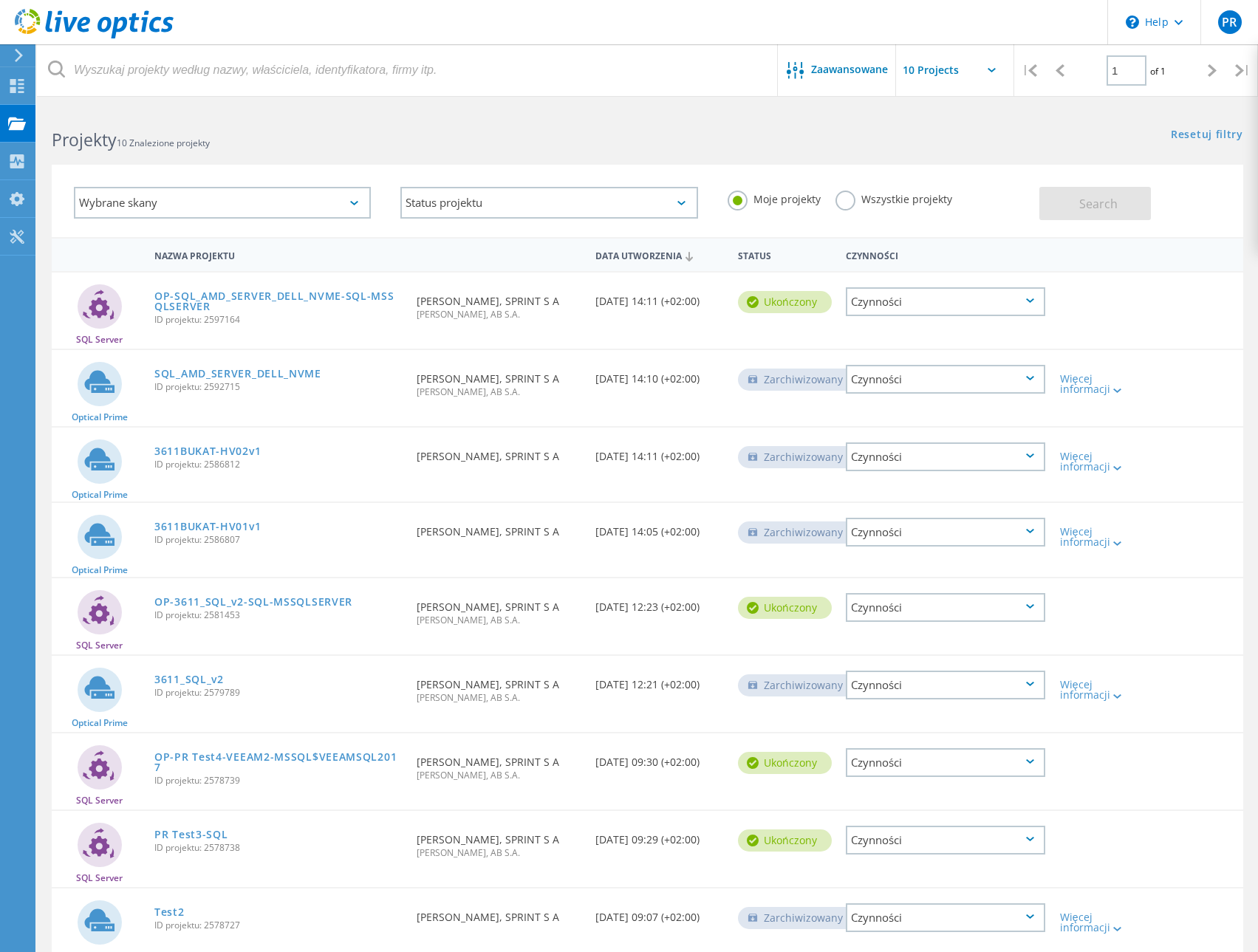
click at [930, 307] on div "Czynności" at bounding box center [945, 302] width 199 height 29
click at [962, 146] on div "Wybrane skany Status projektu W toku Ukończony Opublikowano Anonimowe Zarchiwiz…" at bounding box center [647, 191] width 1221 height 91
click at [16, 91] on icon at bounding box center [17, 86] width 18 height 14
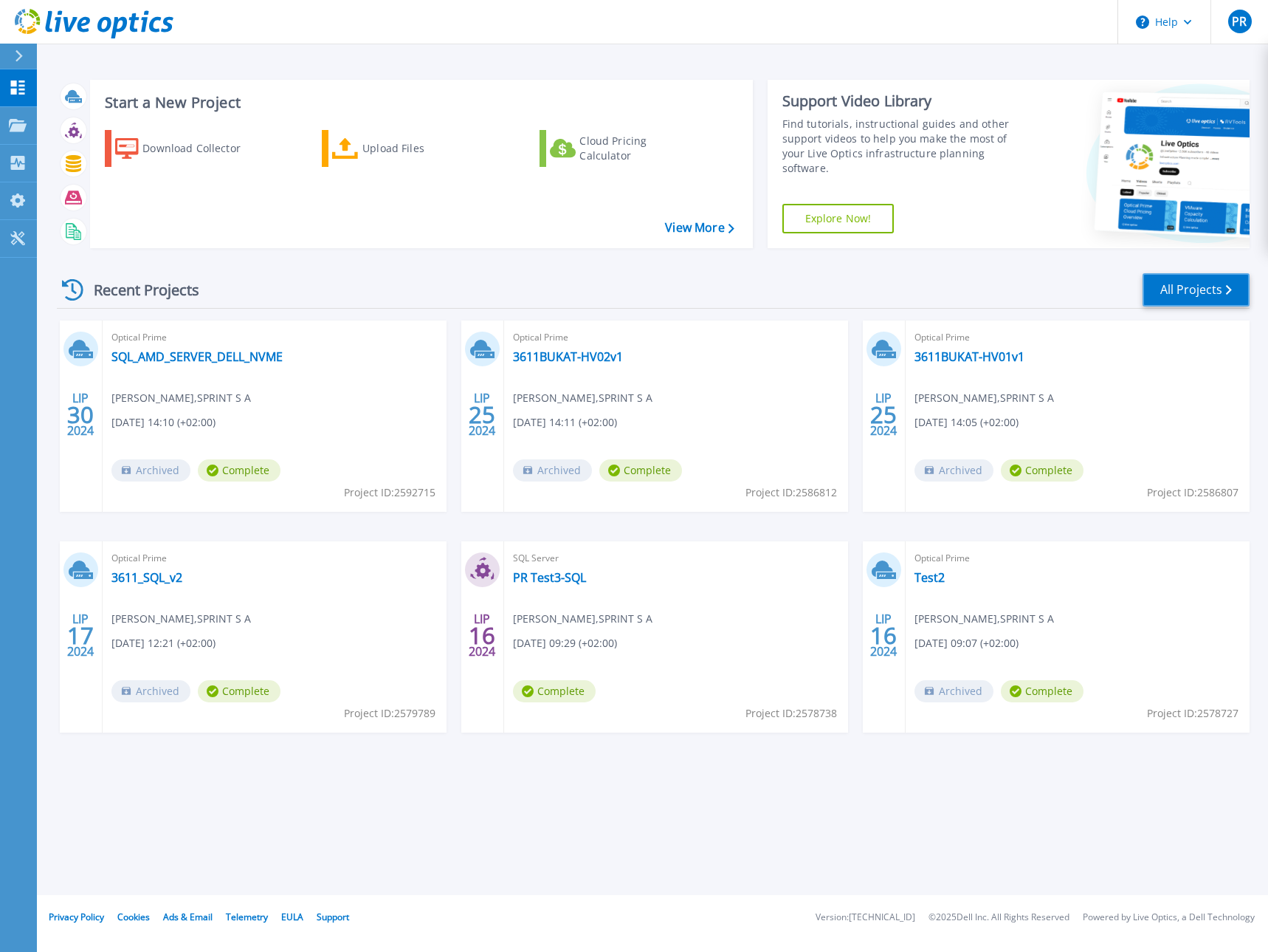
click at [1186, 293] on link "All Projects" at bounding box center [1196, 290] width 107 height 33
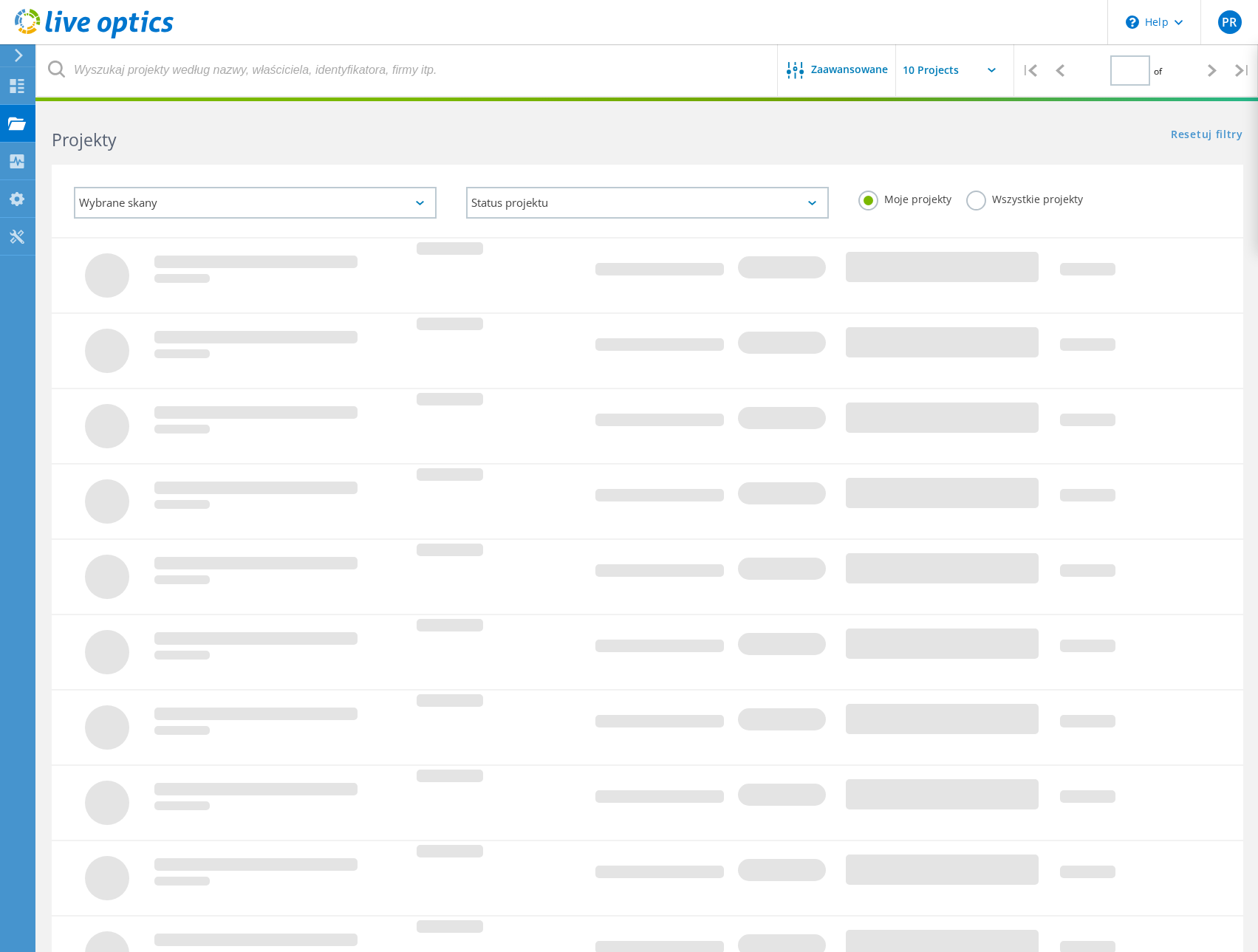
type input "1"
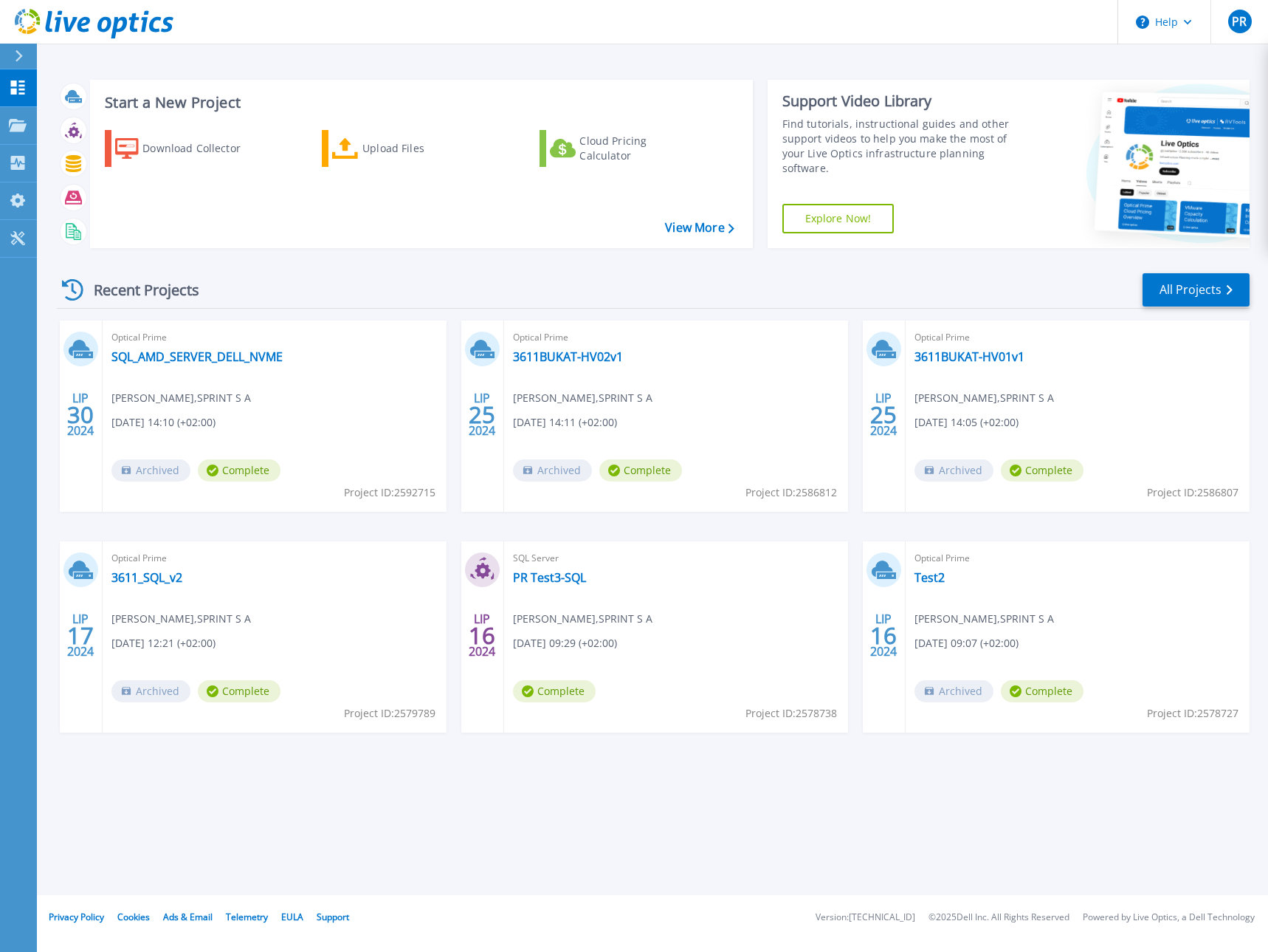
click at [559, 270] on div "Recent Projects All Projects LIP 30 2024 Optical Prime SQL_AMD_SERVER_DELL_NVME…" at bounding box center [653, 516] width 1193 height 514
